Goal: Task Accomplishment & Management: Use online tool/utility

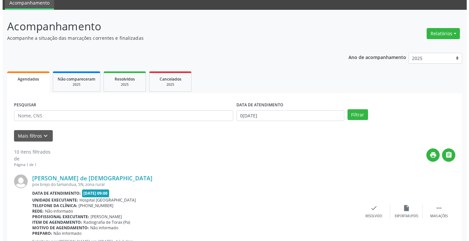
scroll to position [33, 0]
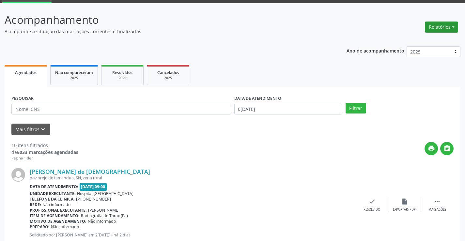
click at [449, 29] on button "Relatórios" at bounding box center [440, 27] width 33 height 11
click at [405, 40] on link "Agendamentos" at bounding box center [423, 41] width 70 height 9
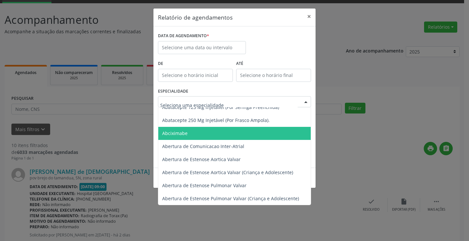
scroll to position [65, 0]
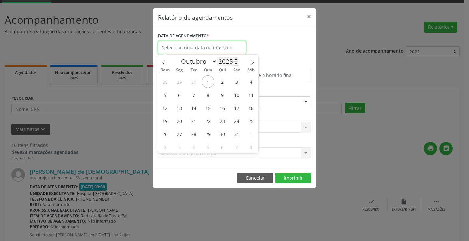
click at [221, 52] on input "text" at bounding box center [202, 47] width 88 height 13
click at [296, 48] on div "DATA DE AGENDAMENTO *" at bounding box center [234, 45] width 156 height 28
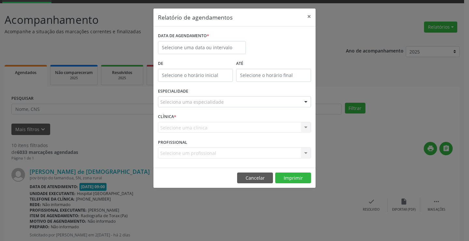
click at [278, 62] on label "ATÉ" at bounding box center [273, 64] width 75 height 10
click at [175, 155] on div "Selecione um profissional Nenhum resultado encontrado para: " " Não há nenhuma …" at bounding box center [234, 152] width 153 height 11
click at [307, 153] on div "Selecione um profissional Nenhum resultado encontrado para: " " Não há nenhuma …" at bounding box center [234, 152] width 153 height 11
click at [307, 128] on div "Selecione uma clínica Nenhum resultado encontrado para: " " Não há nenhuma opçã…" at bounding box center [234, 127] width 153 height 11
drag, startPoint x: 307, startPoint y: 126, endPoint x: 233, endPoint y: 106, distance: 75.9
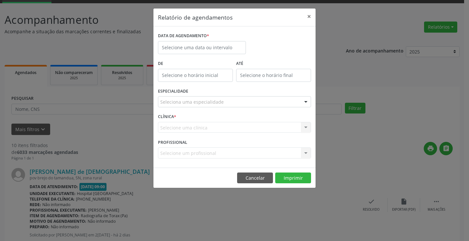
click at [265, 117] on div "CLÍNICA * Selecione uma clínica Nenhum resultado encontrado para: " " Não há ne…" at bounding box center [234, 124] width 156 height 25
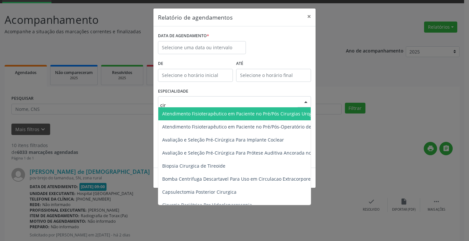
type input "ciru"
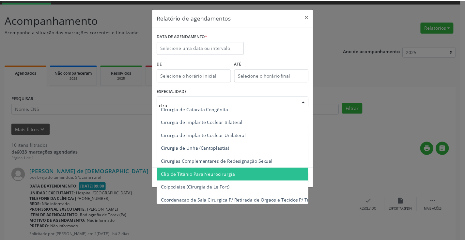
scroll to position [228, 0]
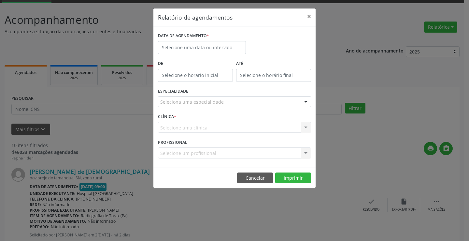
click at [367, 70] on div "Relatório de agendamentos × DATA DE AGENDAMENTO * De ATÉ ESPECIALIDADE Selecion…" at bounding box center [234, 120] width 469 height 241
drag, startPoint x: 310, startPoint y: 15, endPoint x: 309, endPoint y: 11, distance: 3.6
click at [310, 14] on button "×" at bounding box center [309, 16] width 13 height 16
